Goal: Check status

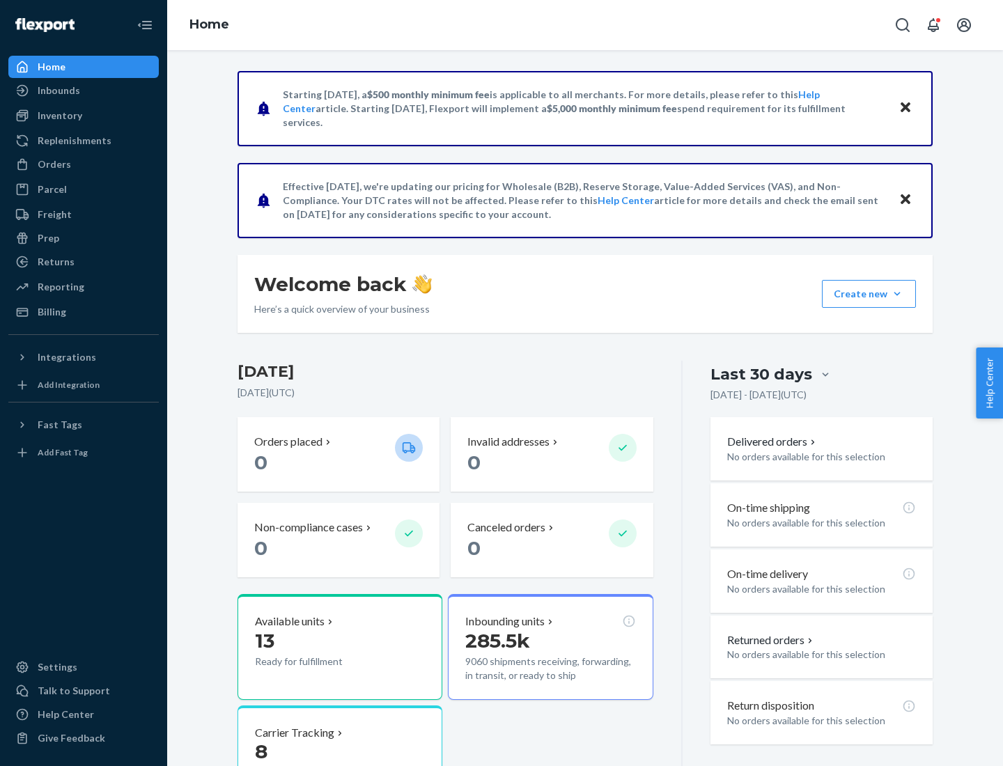
click at [897, 294] on button "Create new Create new inbound Create new order Create new product" at bounding box center [869, 294] width 94 height 28
click at [47, 238] on div "Prep" at bounding box center [49, 238] width 22 height 14
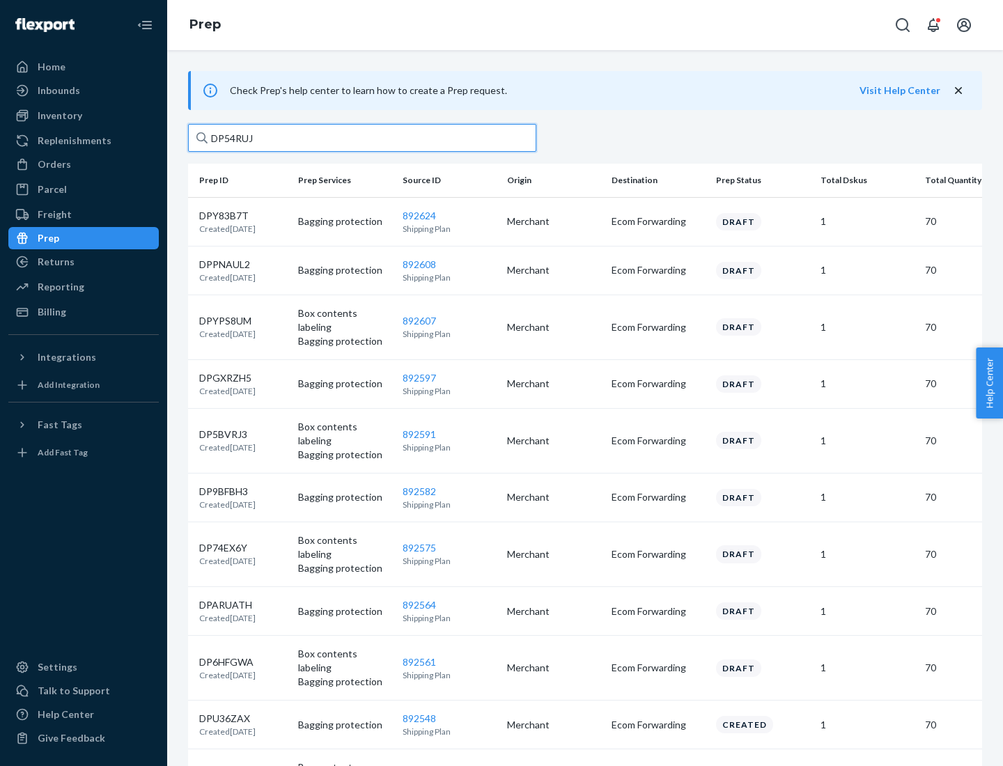
type input "DP54RUJL"
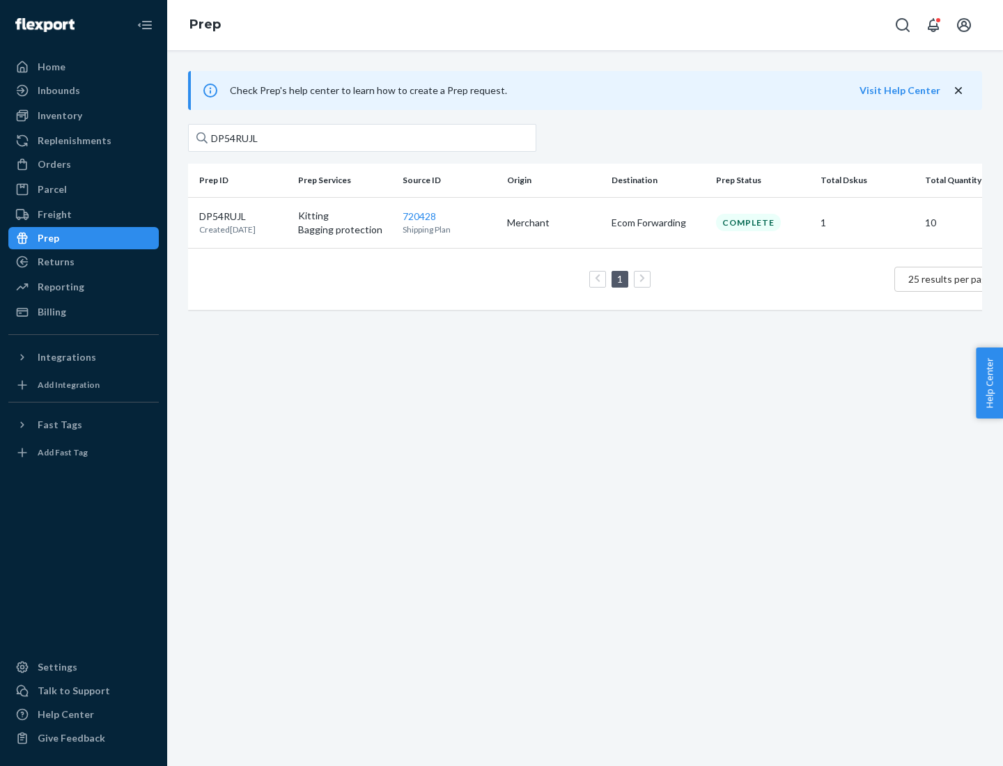
click at [243, 215] on p "DP54RUJL" at bounding box center [227, 217] width 56 height 14
